Goal: Use online tool/utility: Utilize a website feature to perform a specific function

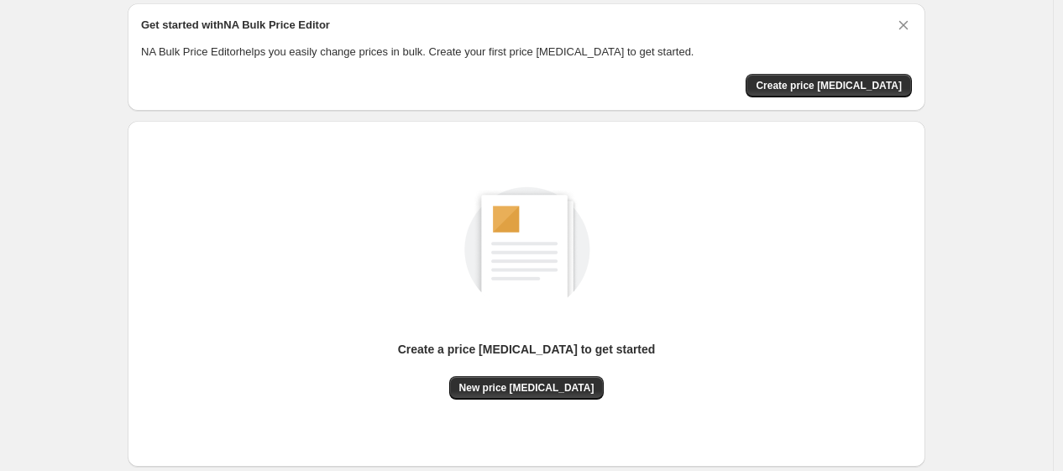
scroll to position [93, 0]
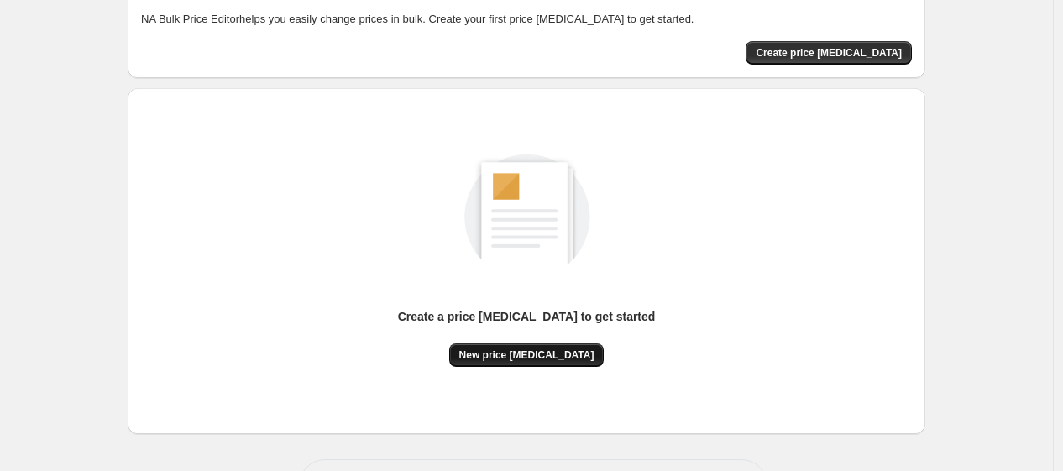
click at [558, 353] on span "New price [MEDICAL_DATA]" at bounding box center [526, 355] width 135 height 13
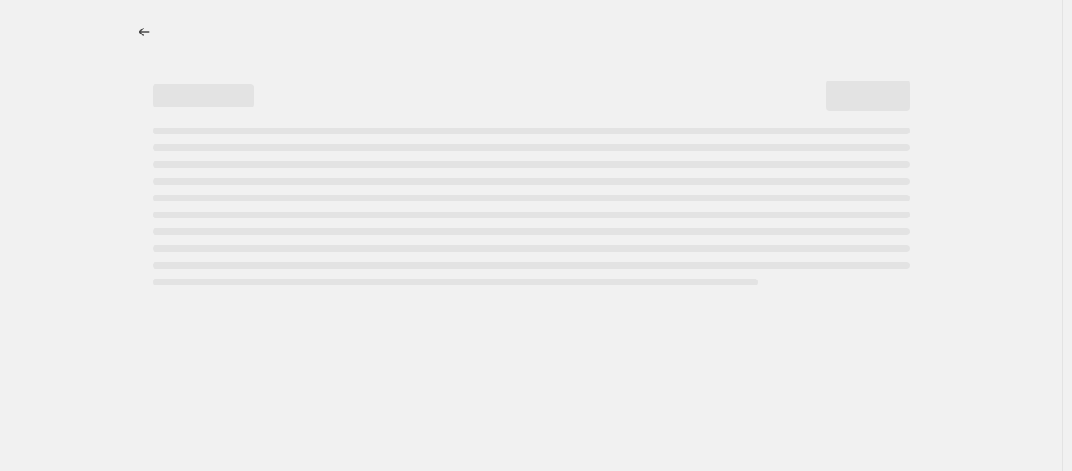
select select "percentage"
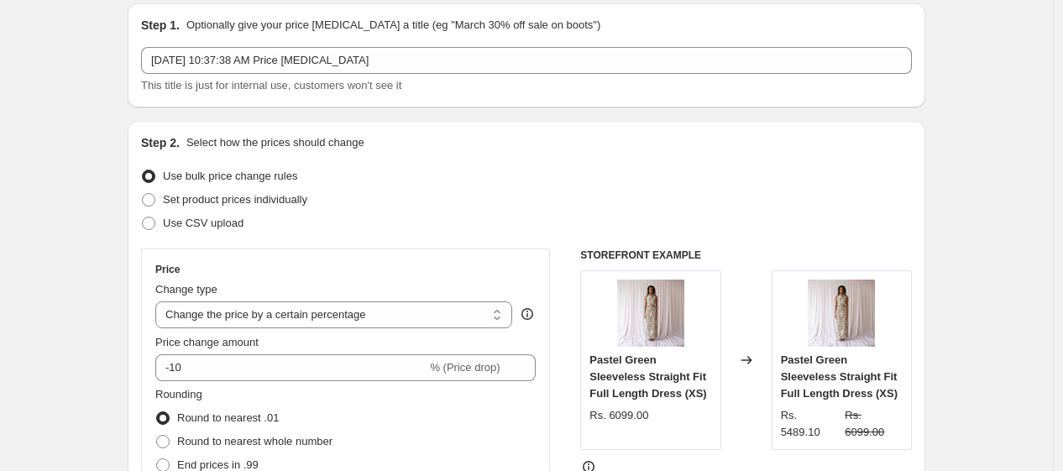
scroll to position [93, 0]
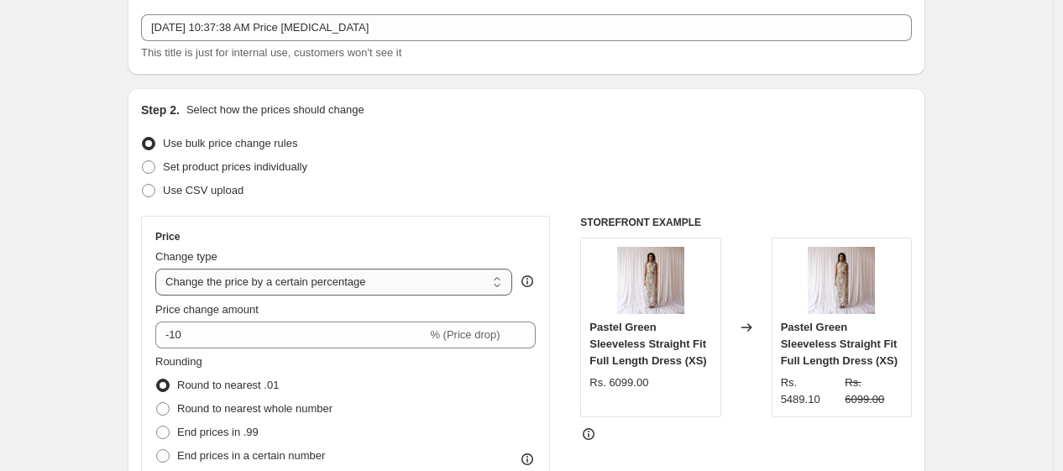
click at [323, 280] on select "Change the price to a certain amount Change the price by a certain amount Chang…" at bounding box center [333, 282] width 357 height 27
click at [323, 285] on select "Change the price to a certain amount Change the price by a certain amount Chang…" at bounding box center [333, 282] width 357 height 27
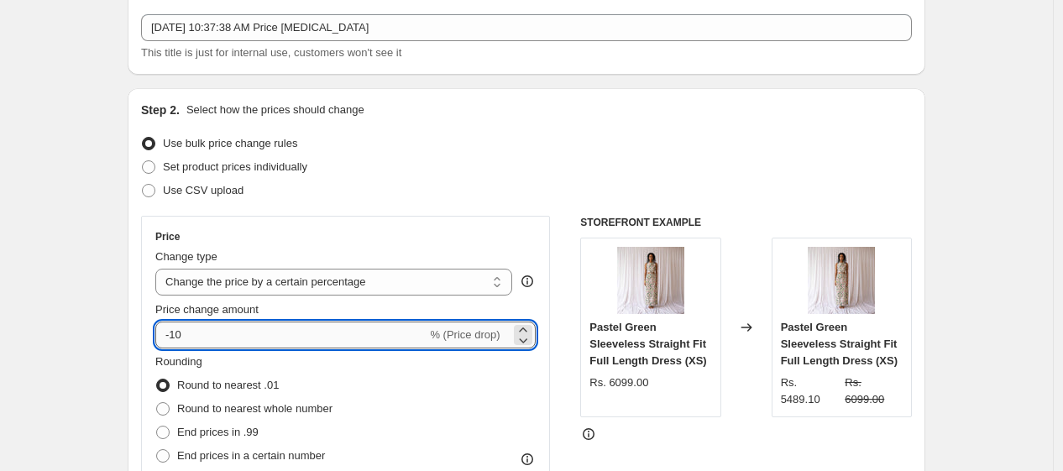
click at [255, 328] on input "-10" at bounding box center [290, 335] width 271 height 27
type input "-1"
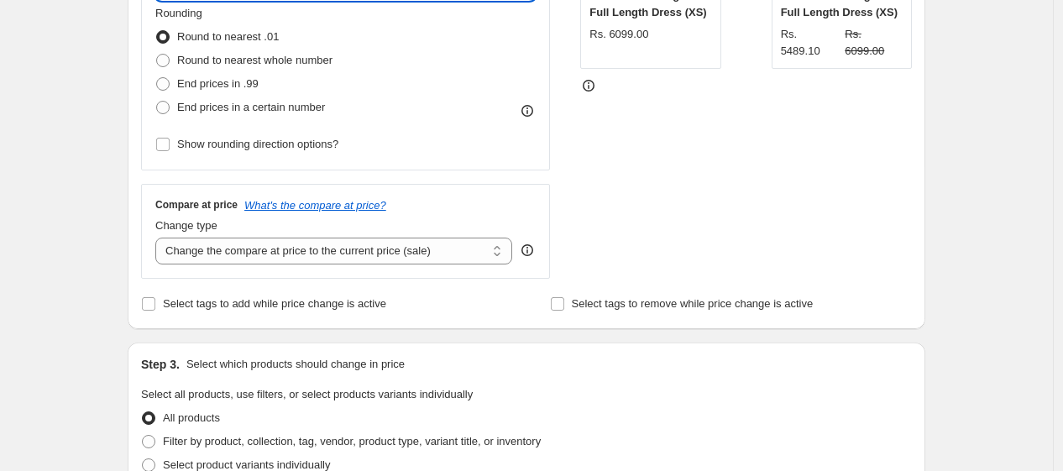
scroll to position [466, 0]
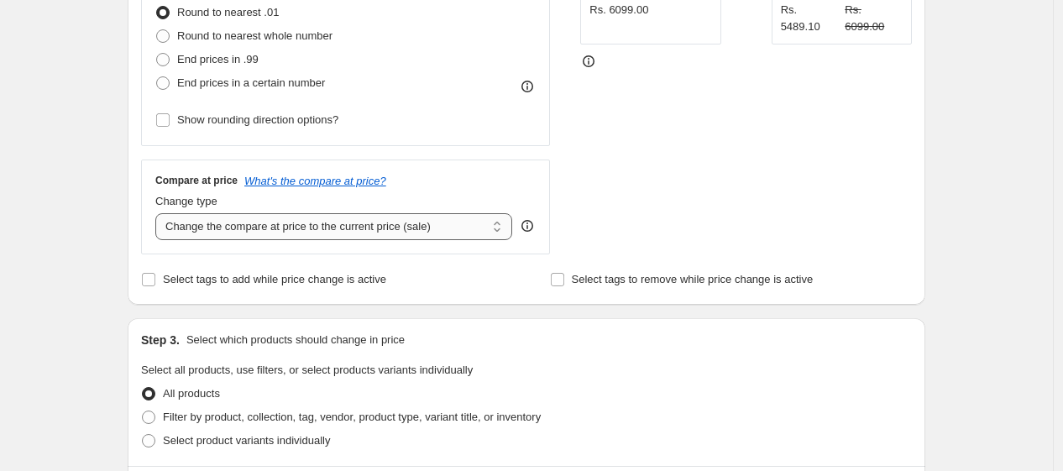
type input "-25"
click at [368, 228] on select "Change the compare at price to the current price (sale) Change the compare at p…" at bounding box center [333, 226] width 357 height 27
click at [389, 228] on select "Change the compare at price to the current price (sale) Change the compare at p…" at bounding box center [333, 226] width 357 height 27
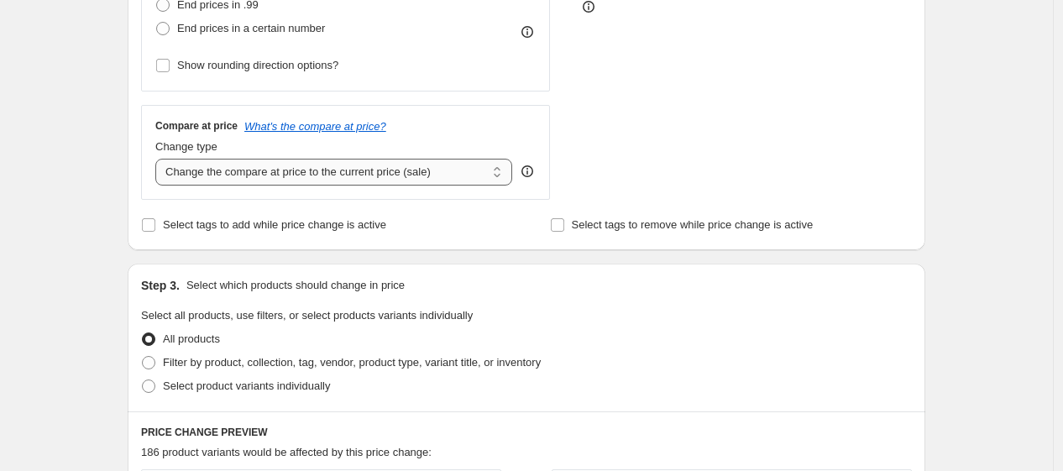
scroll to position [490, 0]
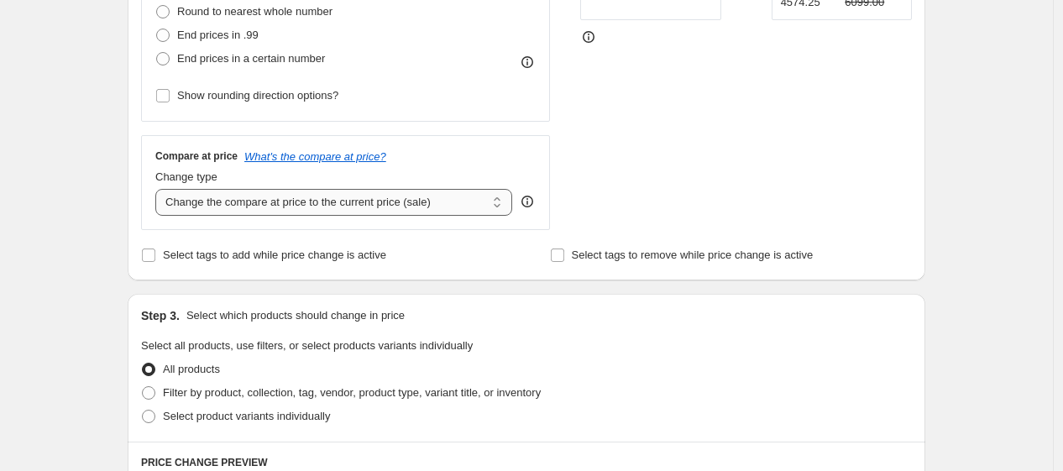
click at [412, 197] on select "Change the compare at price to the current price (sale) Change the compare at p…" at bounding box center [333, 202] width 357 height 27
click at [160, 189] on select "Change the compare at price to the current price (sale) Change the compare at p…" at bounding box center [333, 202] width 357 height 27
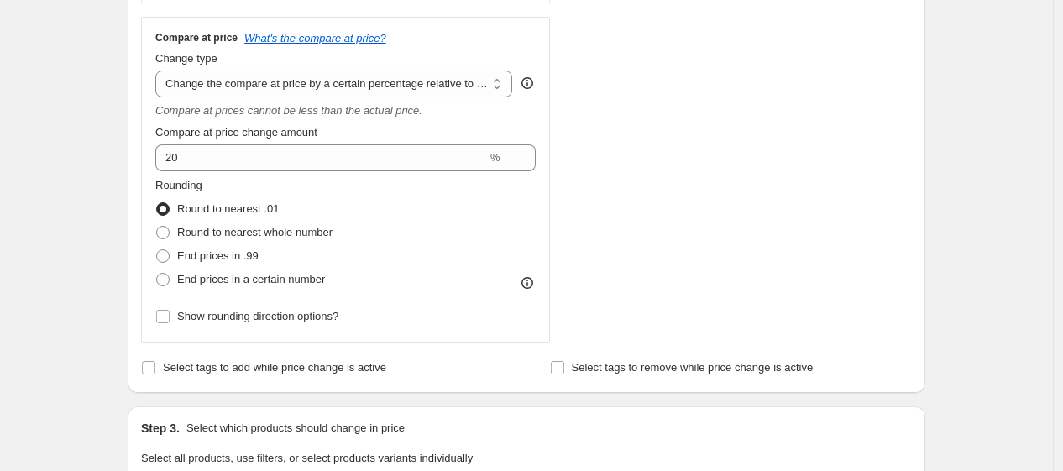
scroll to position [584, 0]
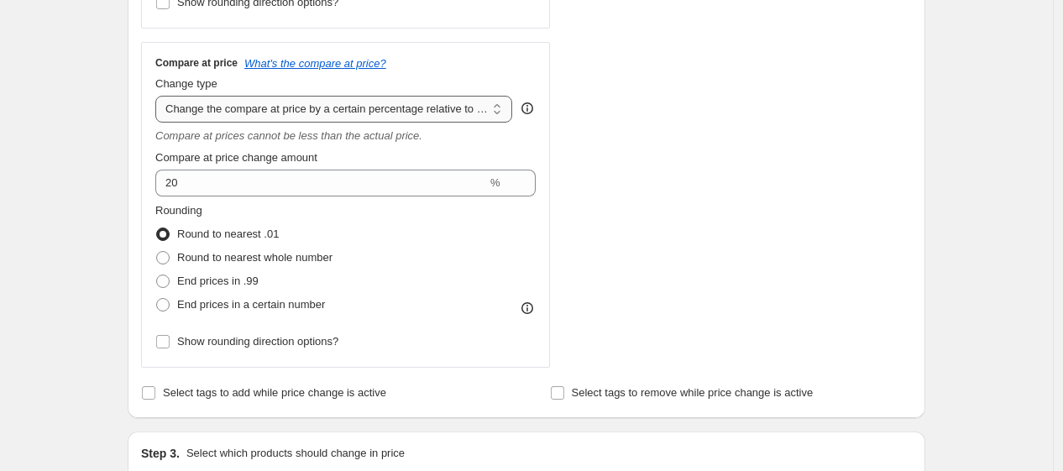
click at [333, 101] on select "Change the compare at price to the current price (sale) Change the compare at p…" at bounding box center [333, 109] width 357 height 27
select select "bp"
click at [160, 96] on select "Change the compare at price to the current price (sale) Change the compare at p…" at bounding box center [333, 109] width 357 height 27
type input "12.00"
click at [365, 113] on select "Change the compare at price to the current price (sale) Change the compare at p…" at bounding box center [333, 109] width 357 height 27
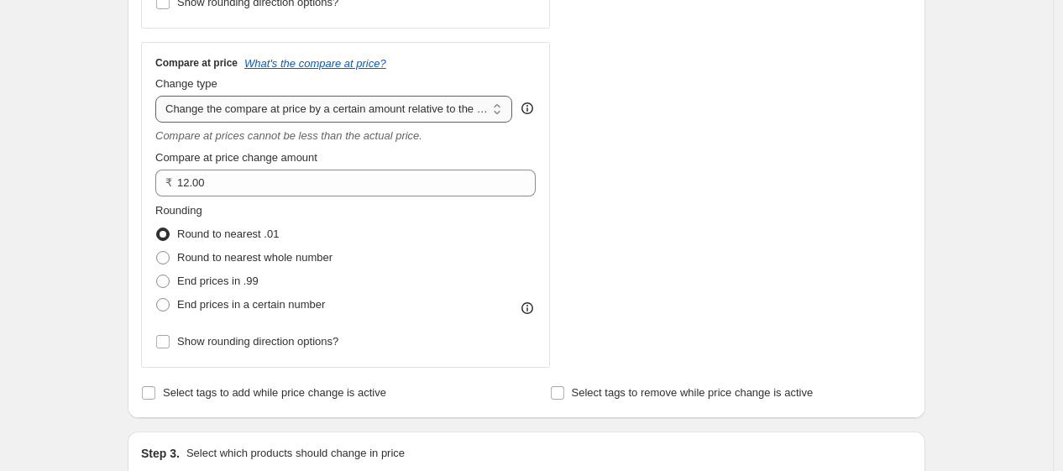
select select "percentage"
click at [160, 96] on select "Change the compare at price to the current price (sale) Change the compare at p…" at bounding box center [333, 109] width 357 height 27
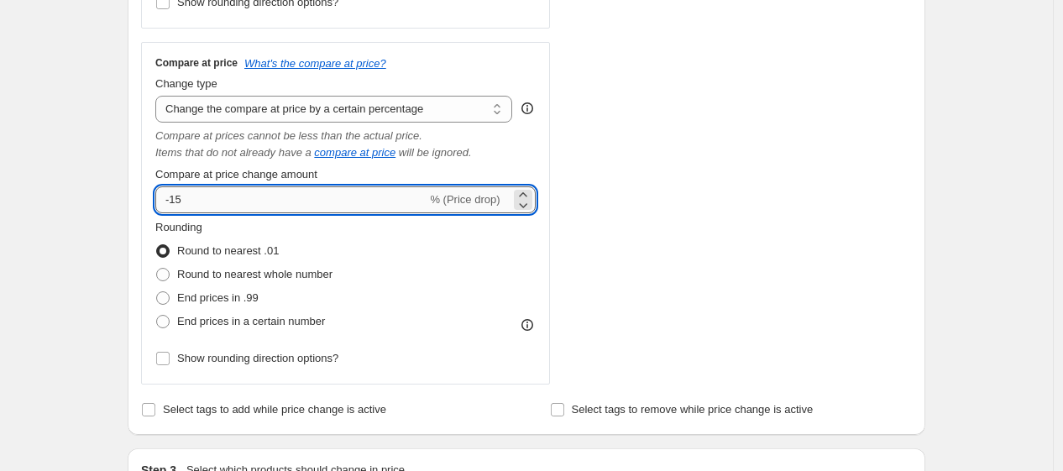
click at [279, 198] on input "-15" at bounding box center [290, 199] width 271 height 27
type input "-1"
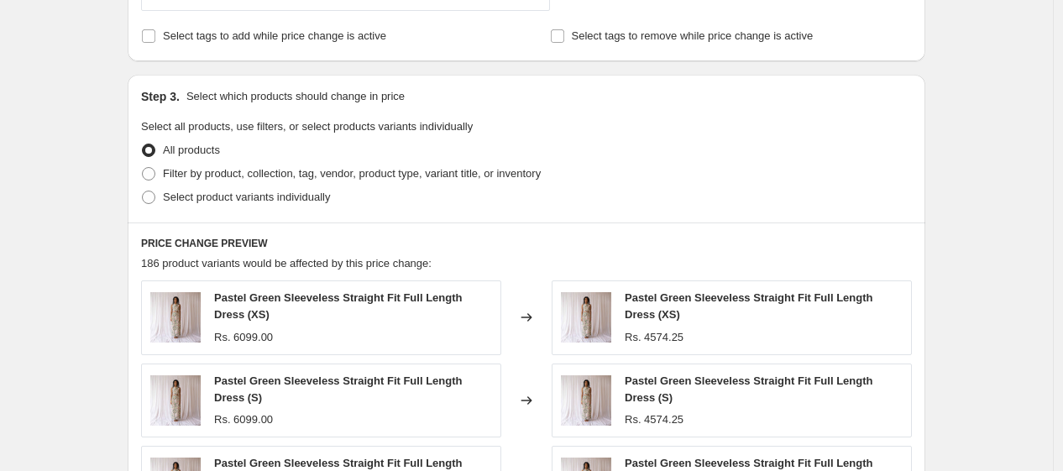
scroll to position [1051, 0]
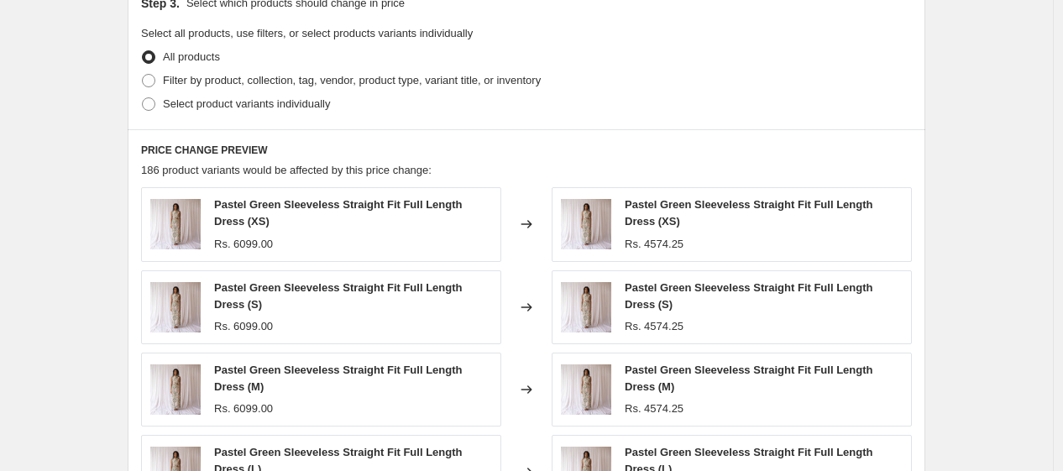
type input "-25"
